Goal: Task Accomplishment & Management: Manage account settings

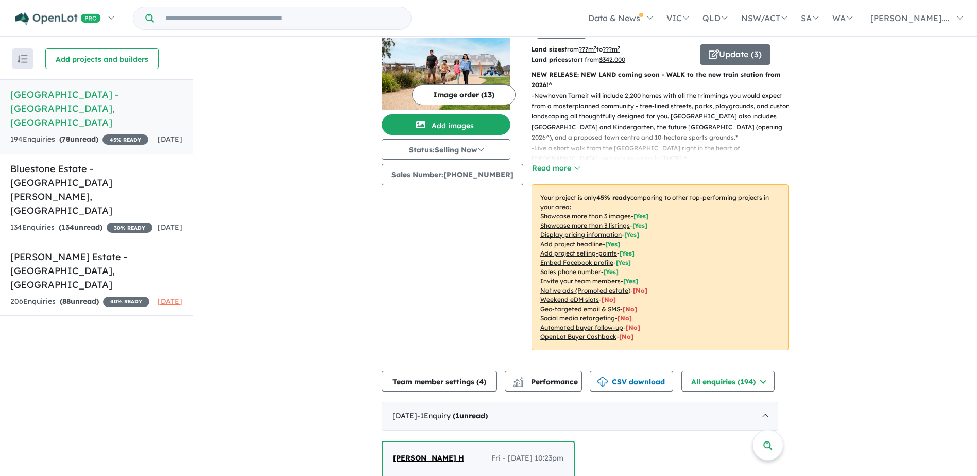
scroll to position [51, 0]
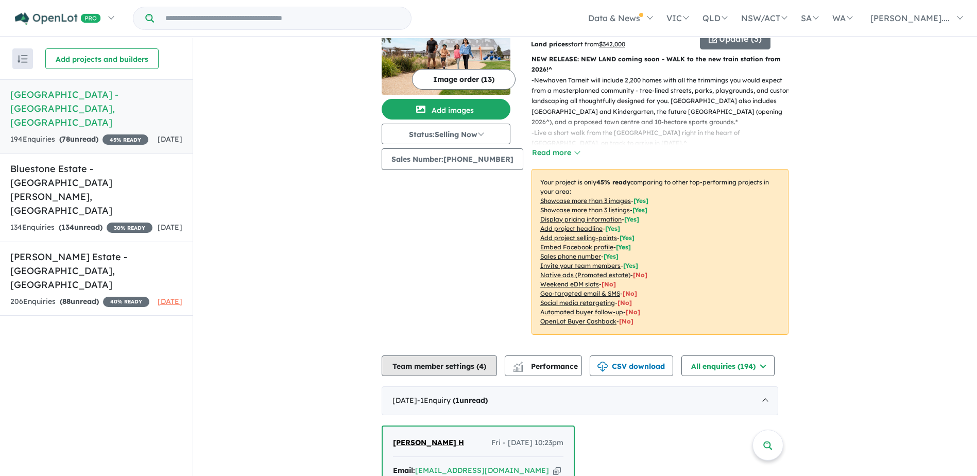
click at [471, 355] on button "Team member settings ( 4 )" at bounding box center [439, 365] width 115 height 21
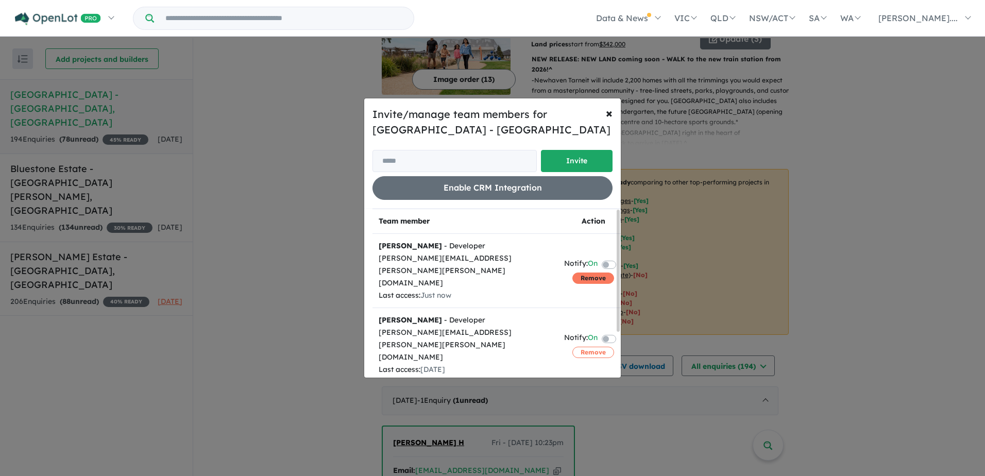
click at [591, 272] on button "Remove" at bounding box center [593, 277] width 42 height 11
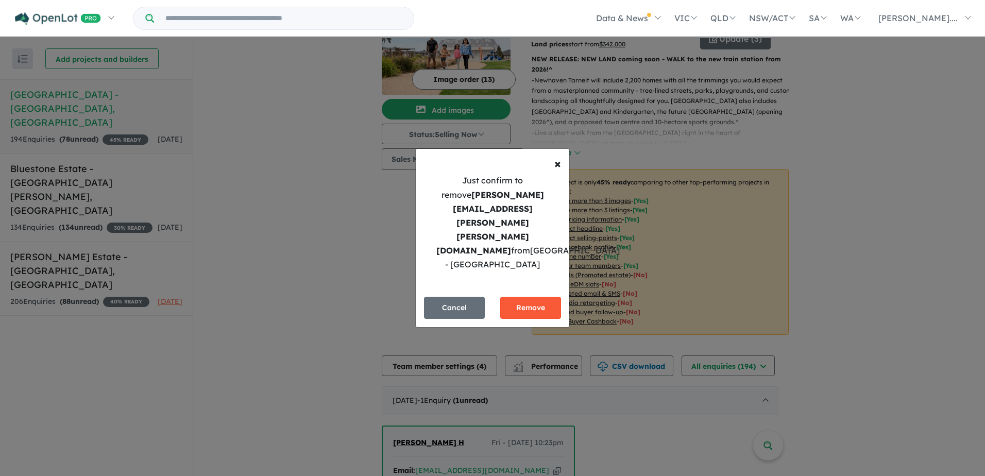
click at [543, 297] on button "Remove" at bounding box center [530, 308] width 61 height 22
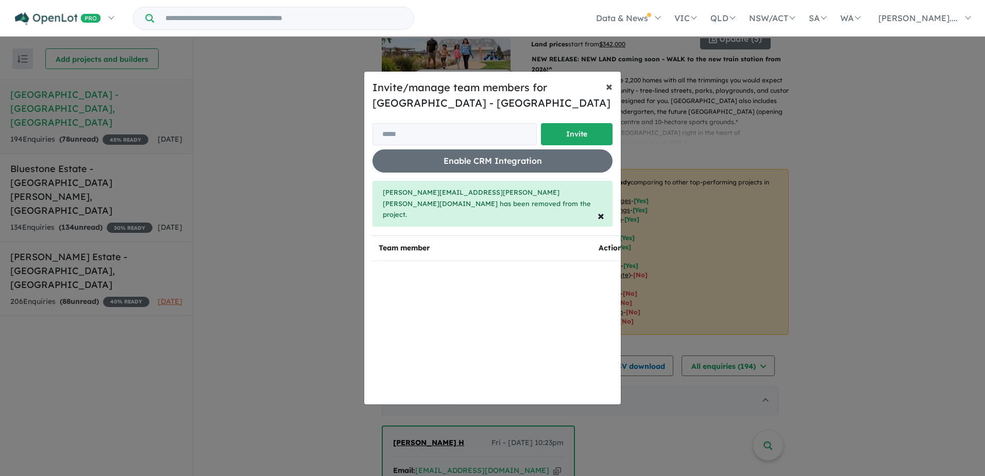
click at [613, 99] on button "× Close" at bounding box center [608, 86] width 23 height 29
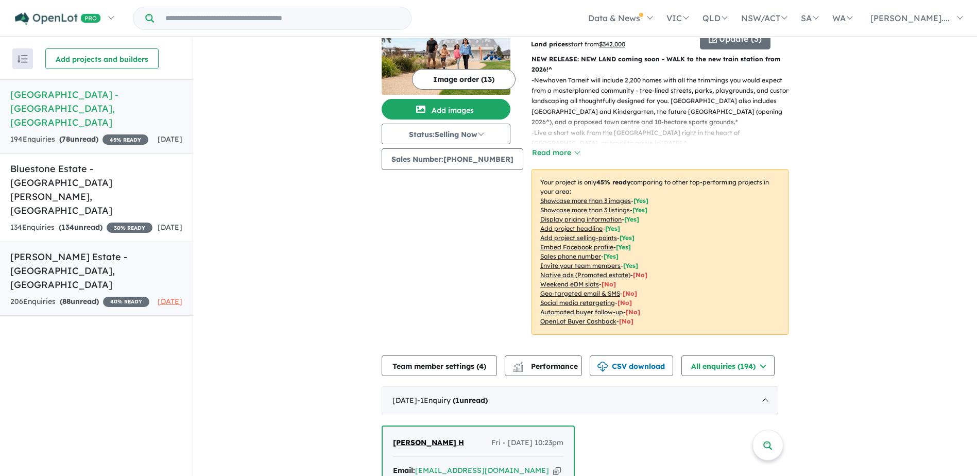
click at [67, 250] on h5 "Ellery Estate - Wollert , VIC" at bounding box center [96, 271] width 172 height 42
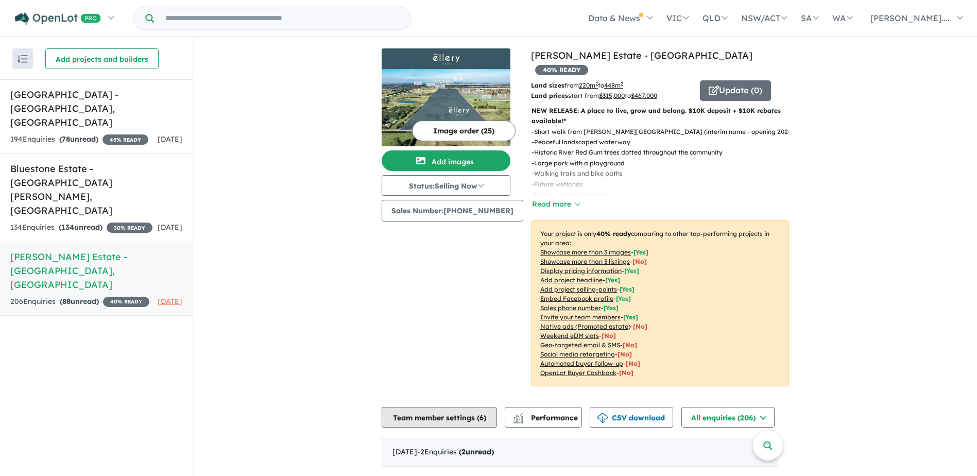
click at [476, 407] on button "Team member settings ( 6 )" at bounding box center [439, 417] width 115 height 21
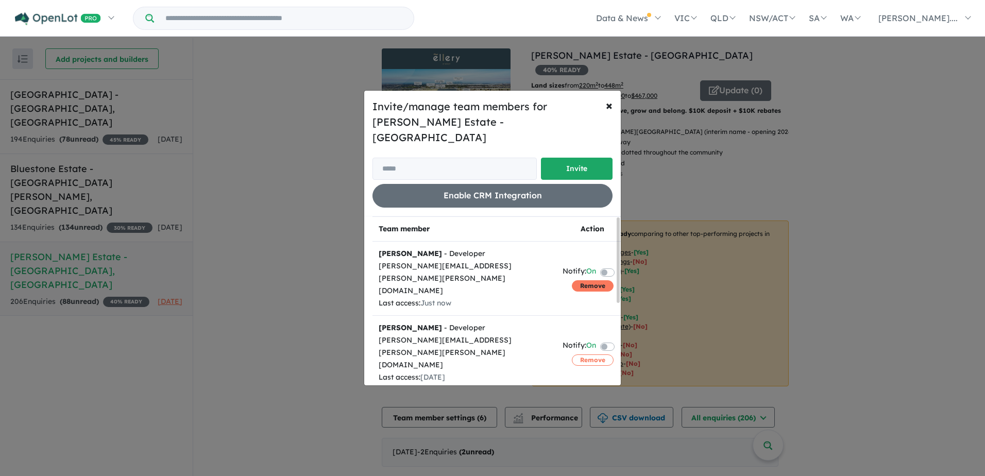
click at [589, 280] on button "Remove" at bounding box center [593, 285] width 42 height 11
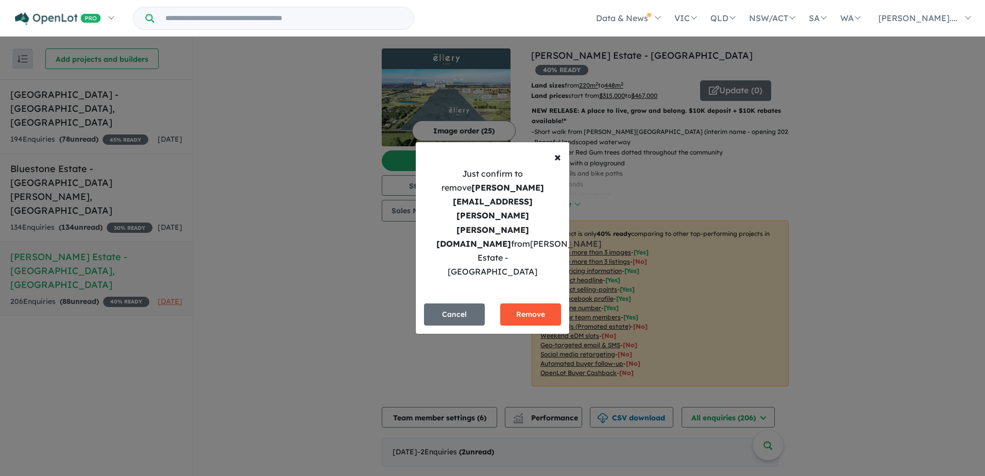
click at [540, 303] on button "Remove" at bounding box center [530, 314] width 61 height 22
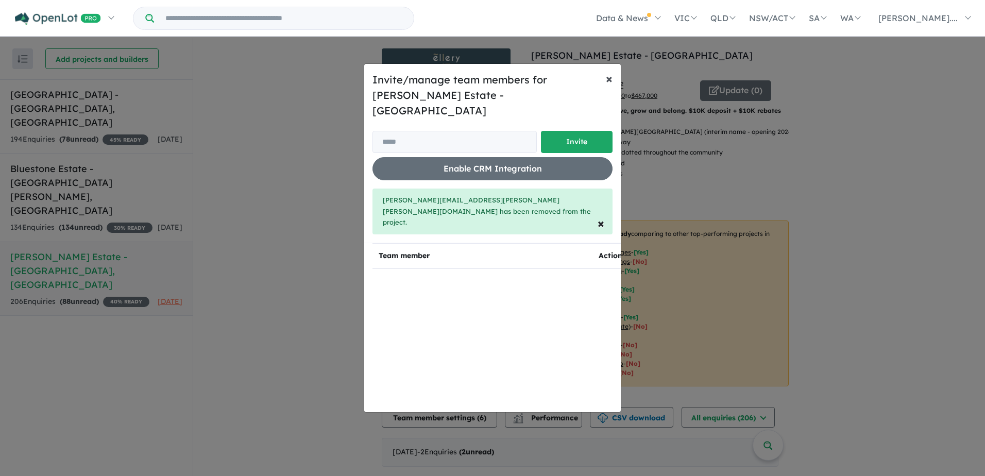
click at [606, 86] on span "×" at bounding box center [609, 78] width 7 height 15
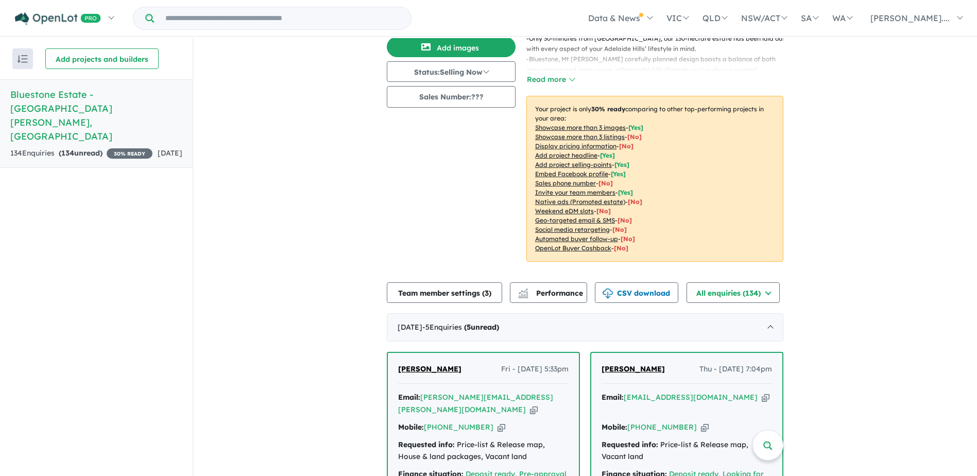
scroll to position [309, 0]
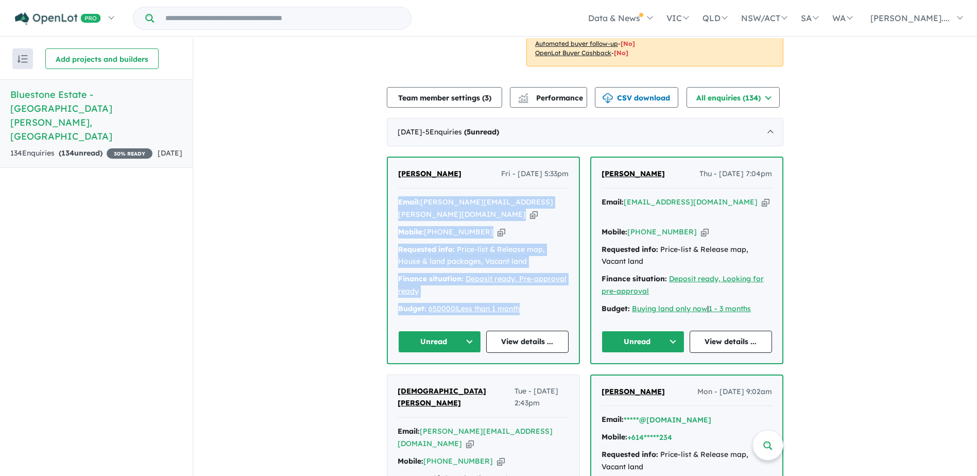
drag, startPoint x: 546, startPoint y: 286, endPoint x: 385, endPoint y: 185, distance: 190.4
click at [387, 185] on div "[PERSON_NAME] - [DATE] 5:33pm Email: [PERSON_NAME][EMAIL_ADDRESS][PERSON_NAME][…" at bounding box center [483, 260] width 193 height 207
copy div "Email: [PERSON_NAME][EMAIL_ADDRESS][PERSON_NAME][DOMAIN_NAME] Copied! Mobile: […"
